Goal: Task Accomplishment & Management: Complete application form

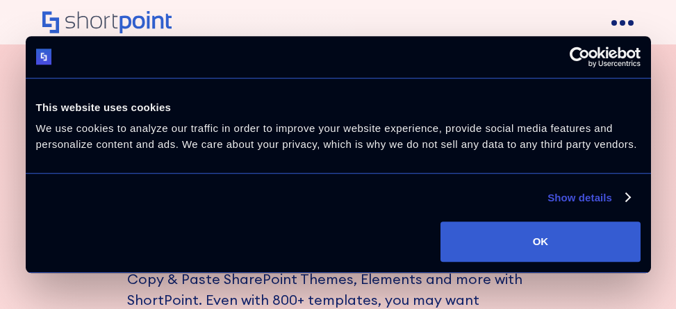
click at [540, 242] on button "OK" at bounding box center [539, 242] width 199 height 40
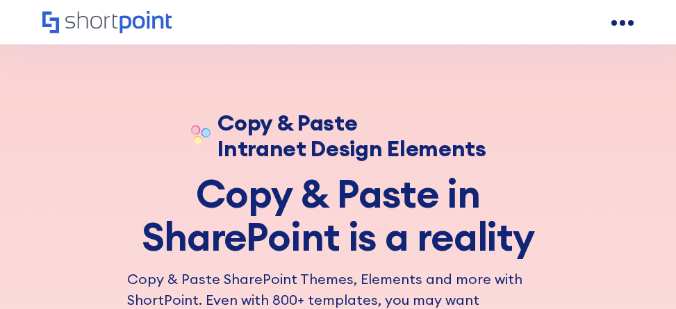
scroll to position [5652, 0]
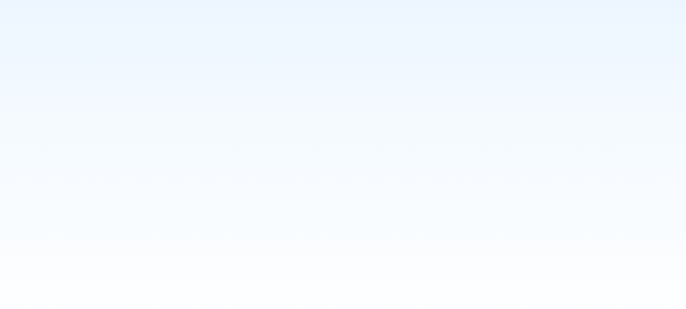
click at [333, 122] on input "Next" at bounding box center [343, 108] width 556 height 28
